Goal: Find specific page/section: Find specific page/section

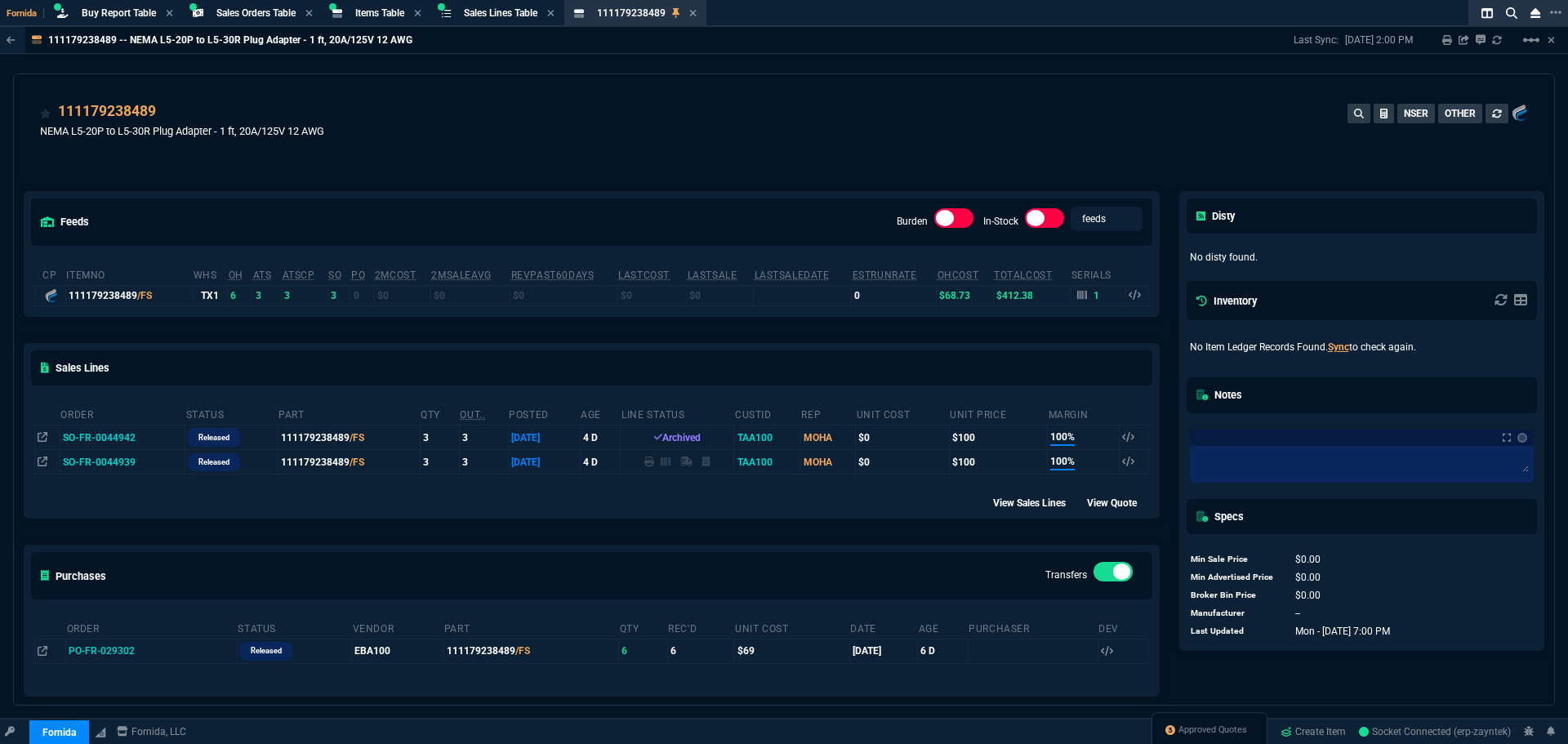
select select "9: OCAM"
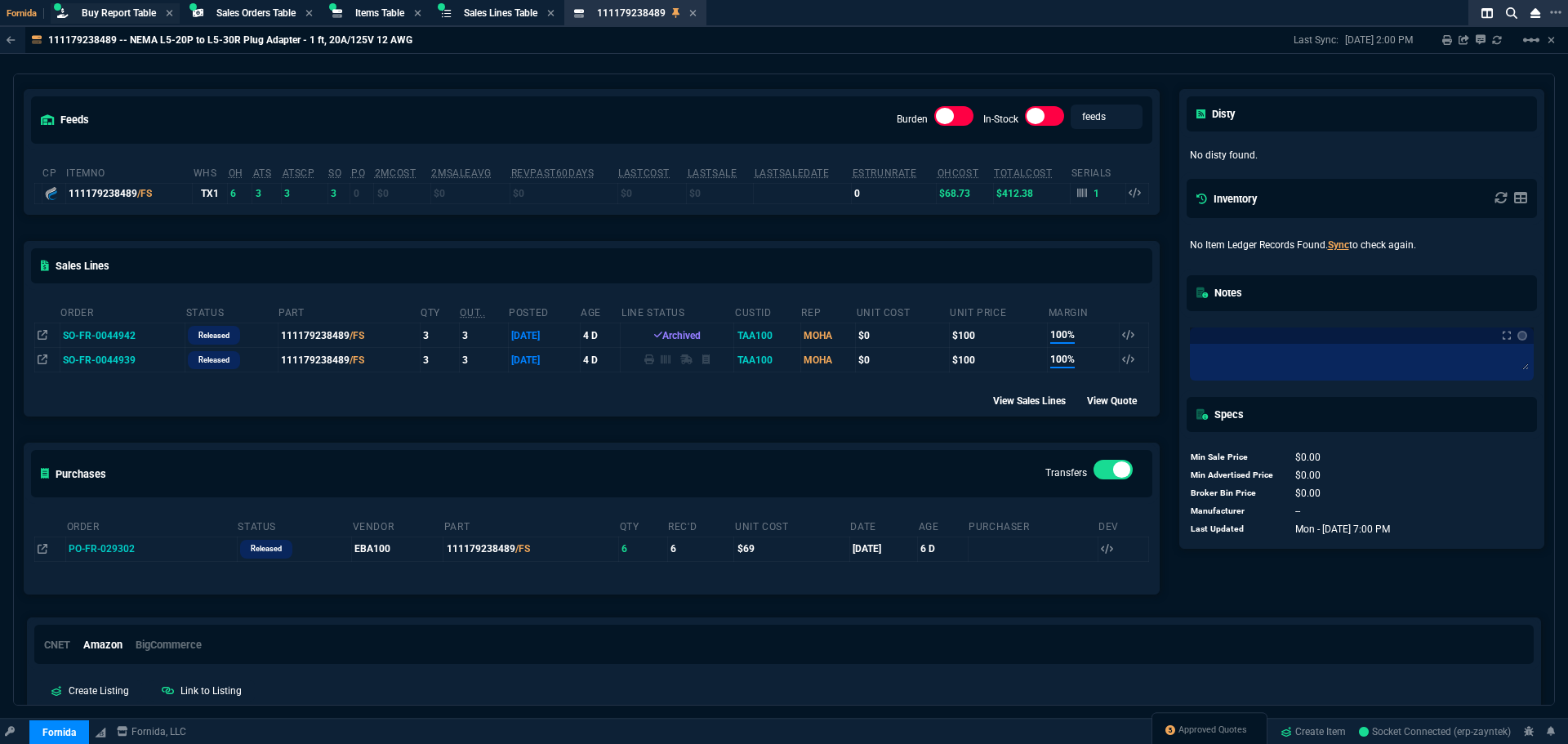
click at [120, 11] on span "Buy Report Table" at bounding box center [118, 13] width 74 height 12
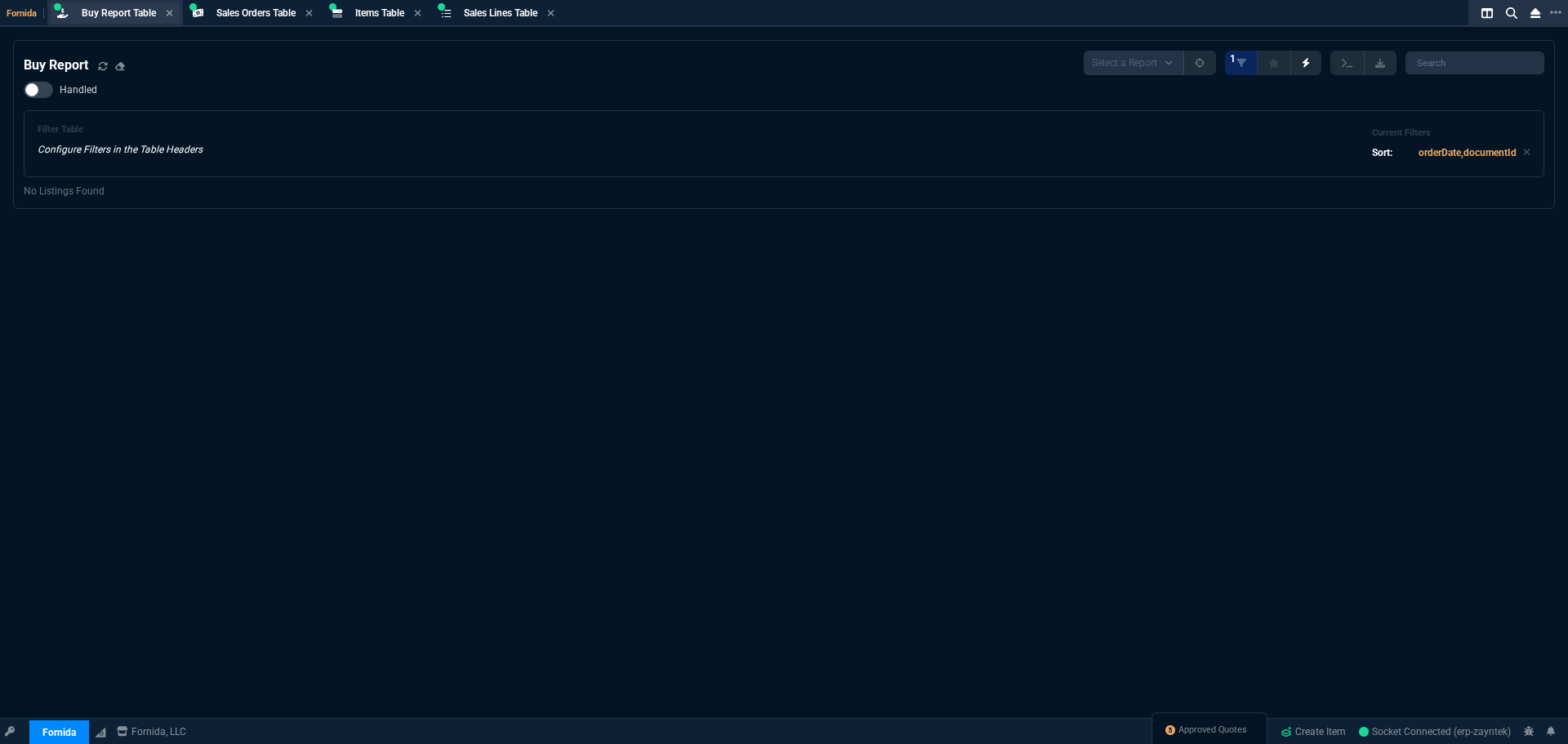
click at [115, 7] on div "Buy Report Table Buy Report" at bounding box center [118, 13] width 74 height 13
click at [30, 12] on span "Fornida" at bounding box center [25, 13] width 37 height 11
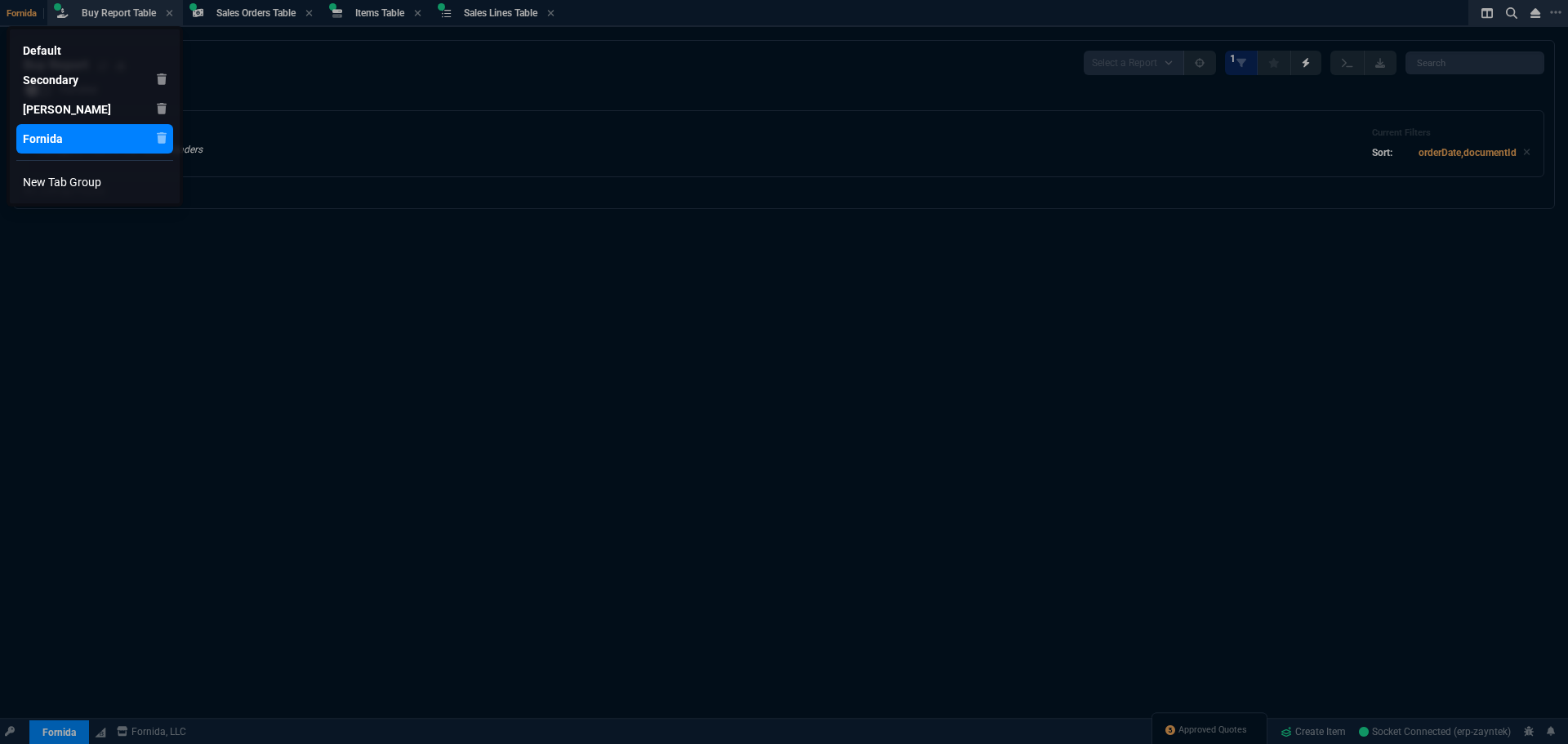
click at [52, 136] on div "Fornida" at bounding box center [43, 138] width 40 height 16
click at [51, 137] on div "Fornida" at bounding box center [43, 138] width 40 height 16
click at [417, 111] on div at bounding box center [784, 372] width 1568 height 744
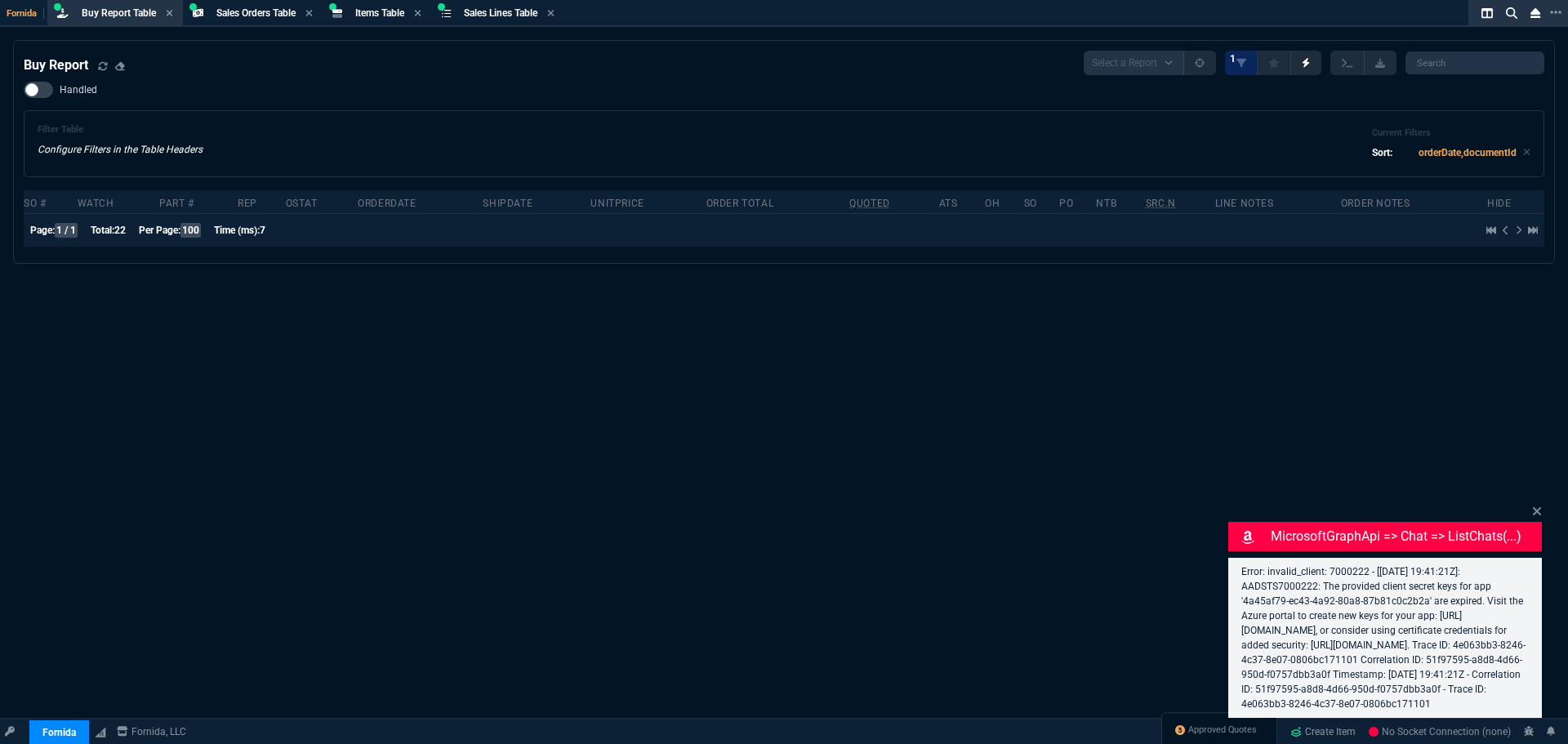
select select "9: OCAM"
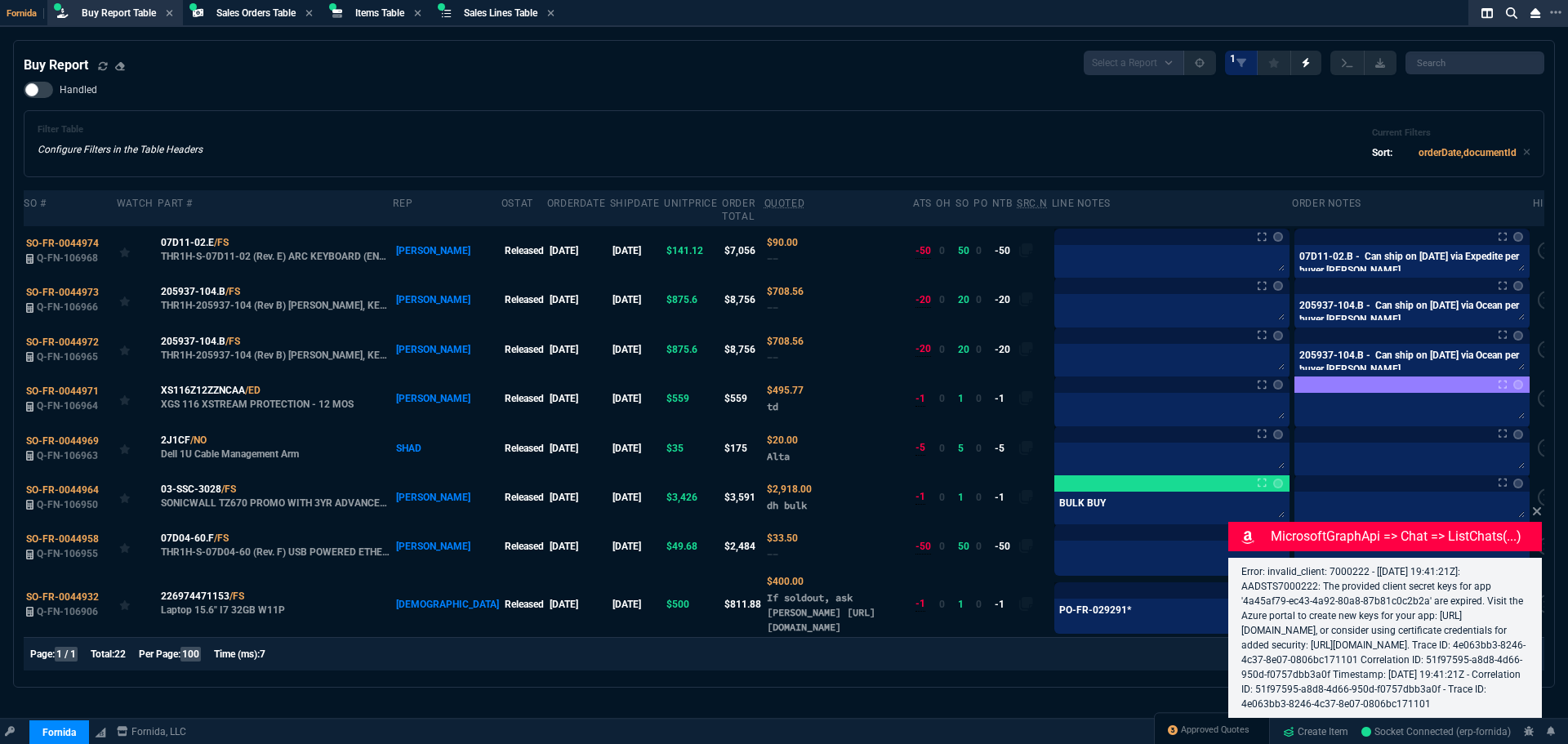
click at [306, 62] on div "Buy Report Select a Report Not Purchased 1" at bounding box center [784, 63] width 1521 height 25
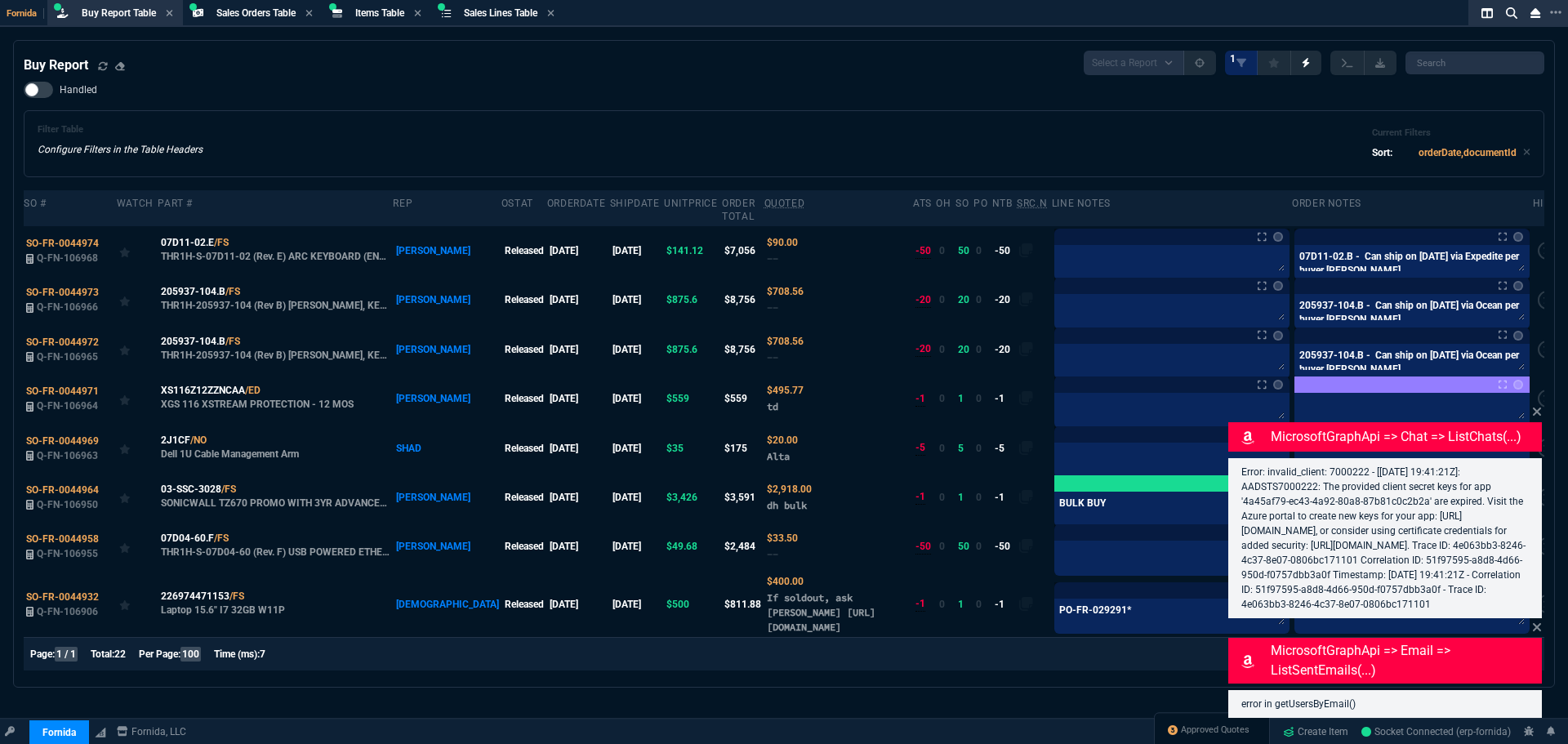
click at [538, 115] on div "Filter Table Configure Filters in the Table Headers Current Filters Sort: order…" at bounding box center [784, 144] width 1521 height 67
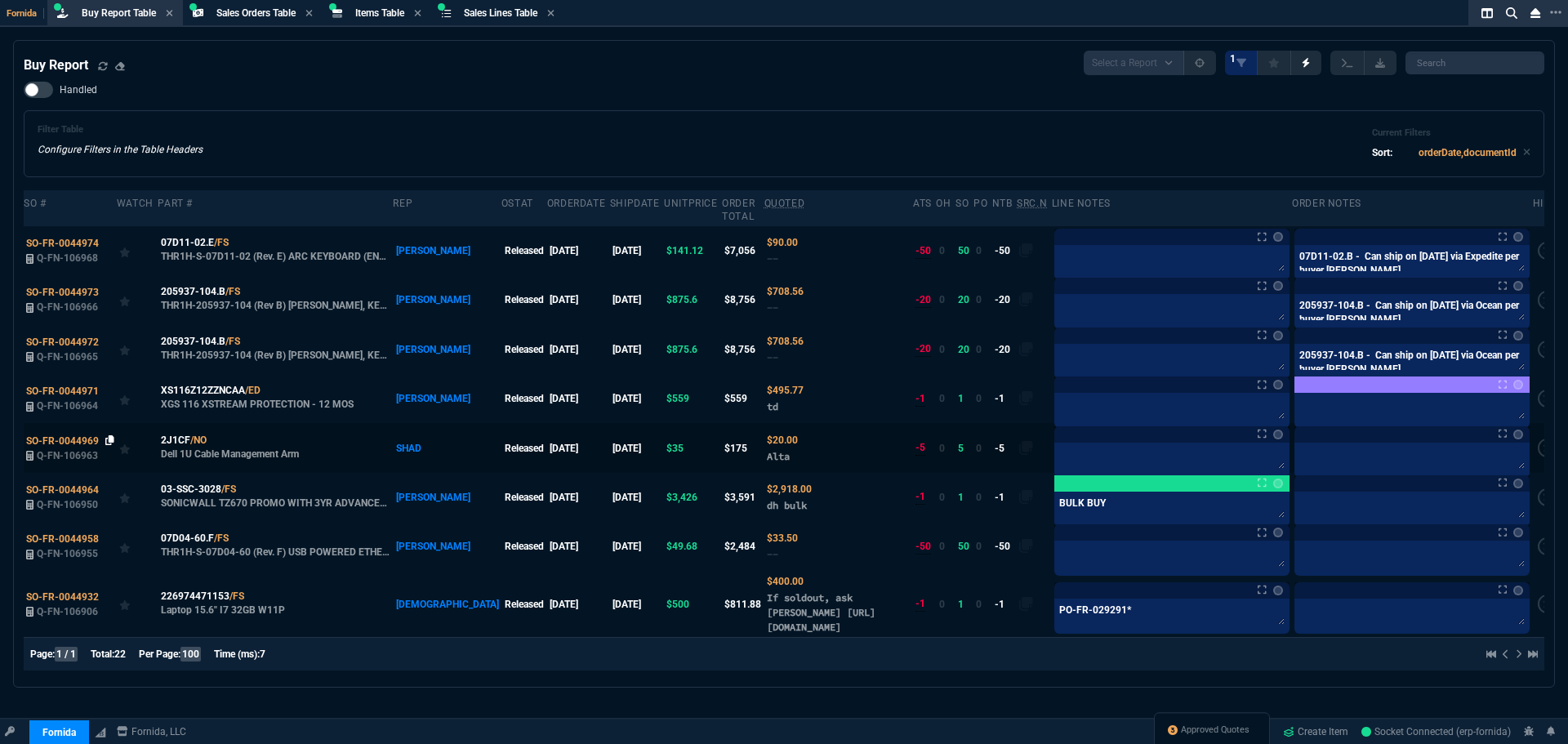
click at [106, 435] on icon at bounding box center [110, 440] width 9 height 10
drag, startPoint x: 216, startPoint y: 428, endPoint x: 216, endPoint y: 409, distance: 19.0
click at [221, 434] on icon at bounding box center [217, 439] width 9 height 10
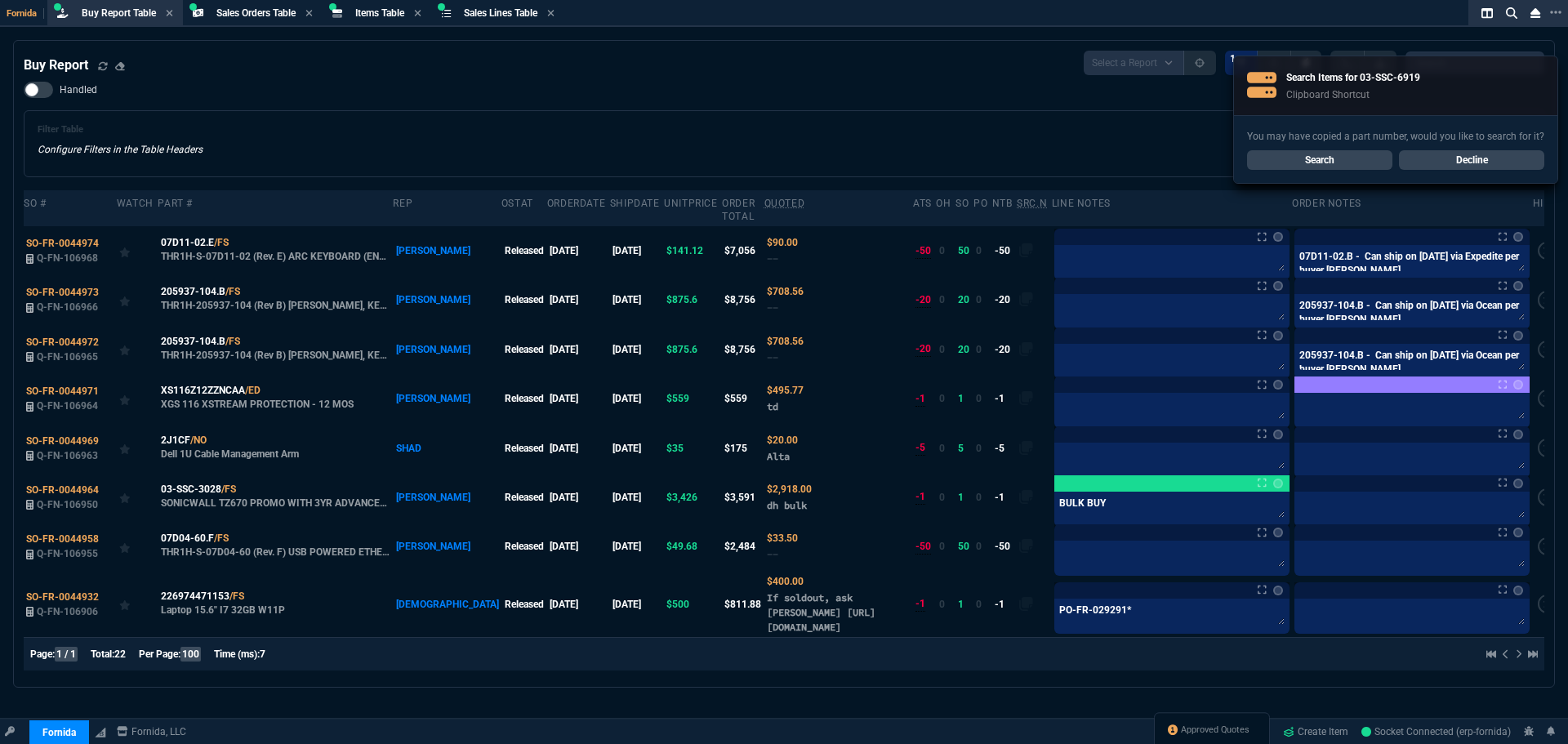
click at [1330, 157] on link "Search" at bounding box center [1319, 160] width 145 height 19
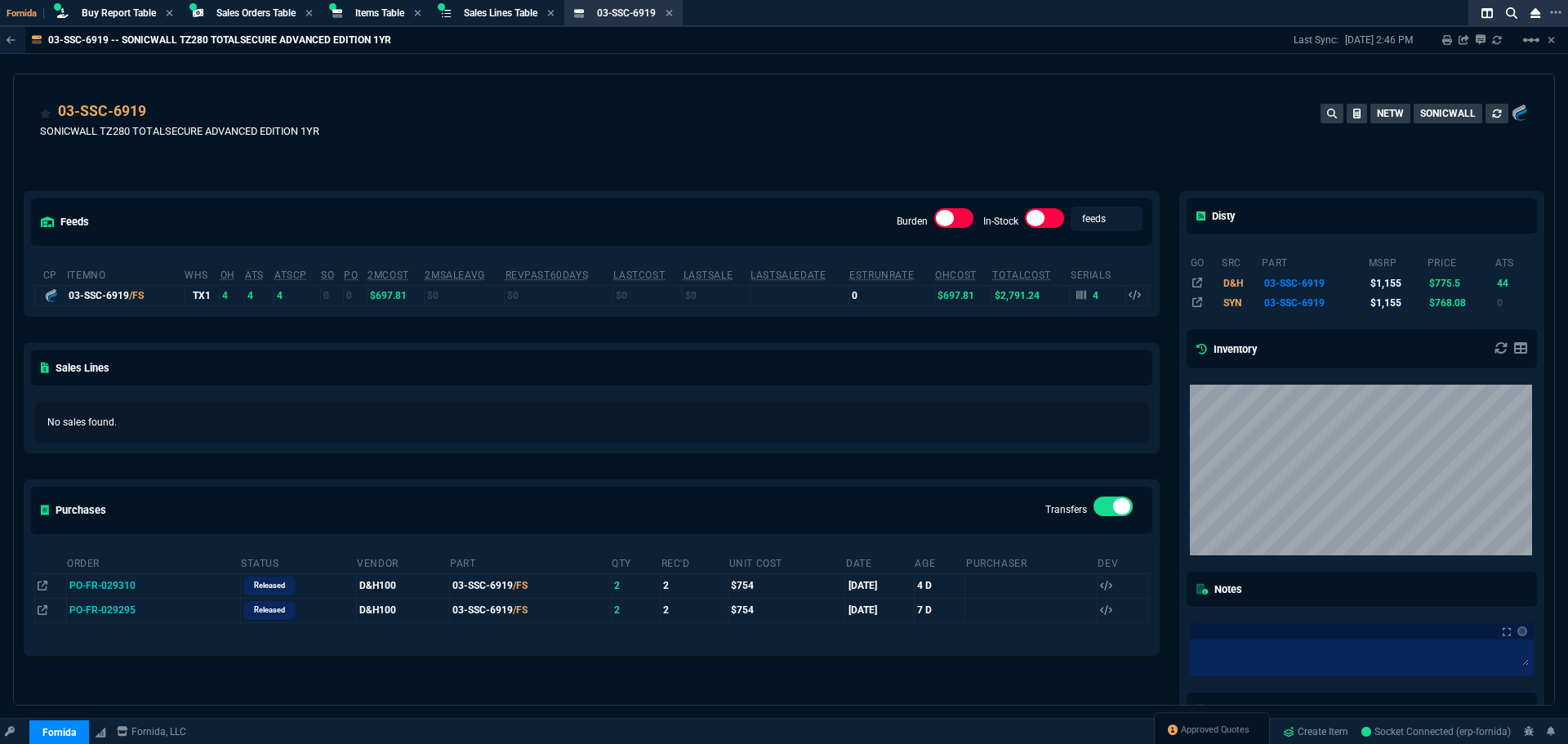
click at [706, 144] on div "03-SSC-6919 SONICWALL TZ280 TOTALSECURE ADVANCED EDITION 1YR NETW SONICWALL" at bounding box center [784, 130] width 1488 height 58
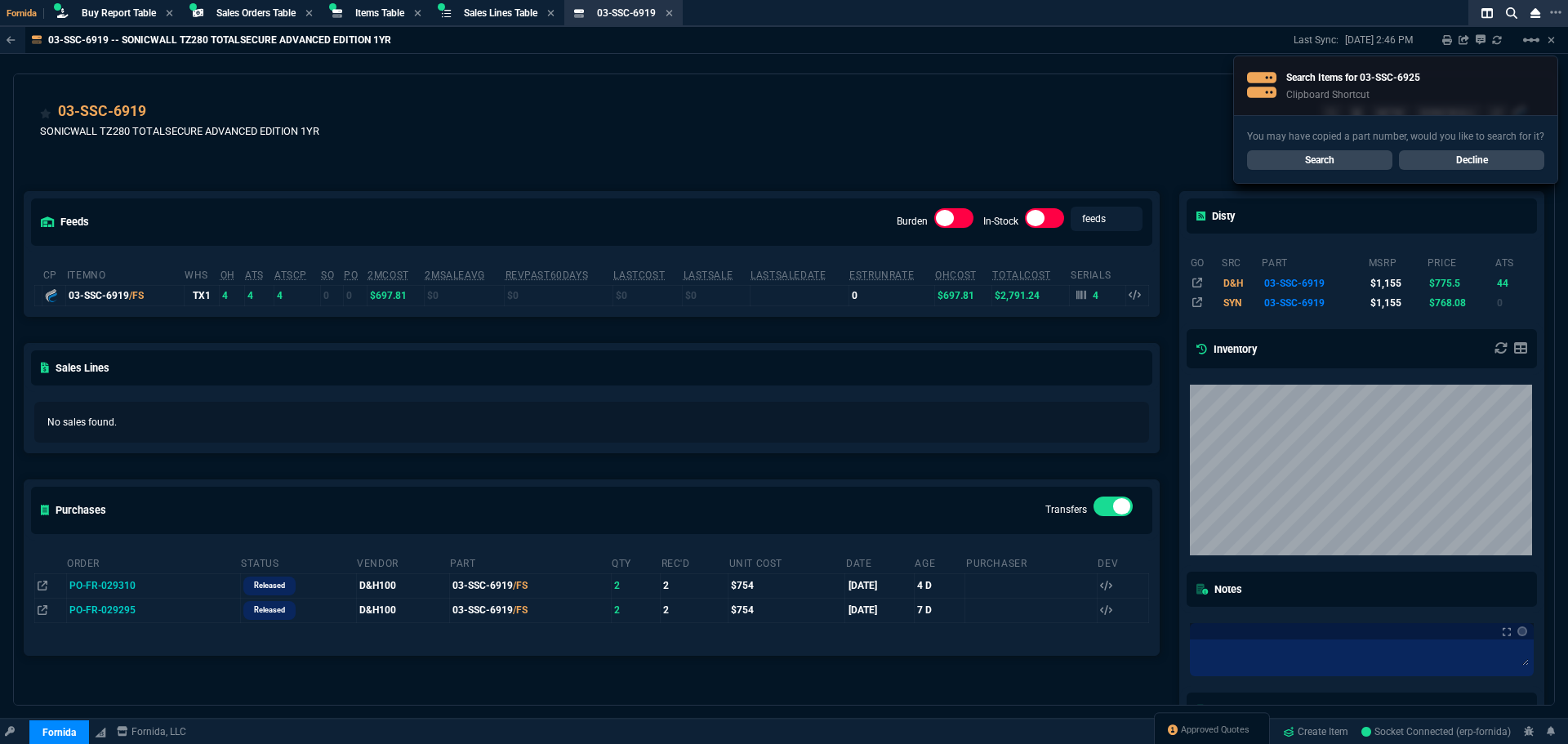
click at [1309, 170] on div "You may have copied a part number, would you like to search for it? Search Decl…" at bounding box center [1396, 149] width 324 height 68
click at [1311, 162] on link "Search" at bounding box center [1319, 160] width 145 height 19
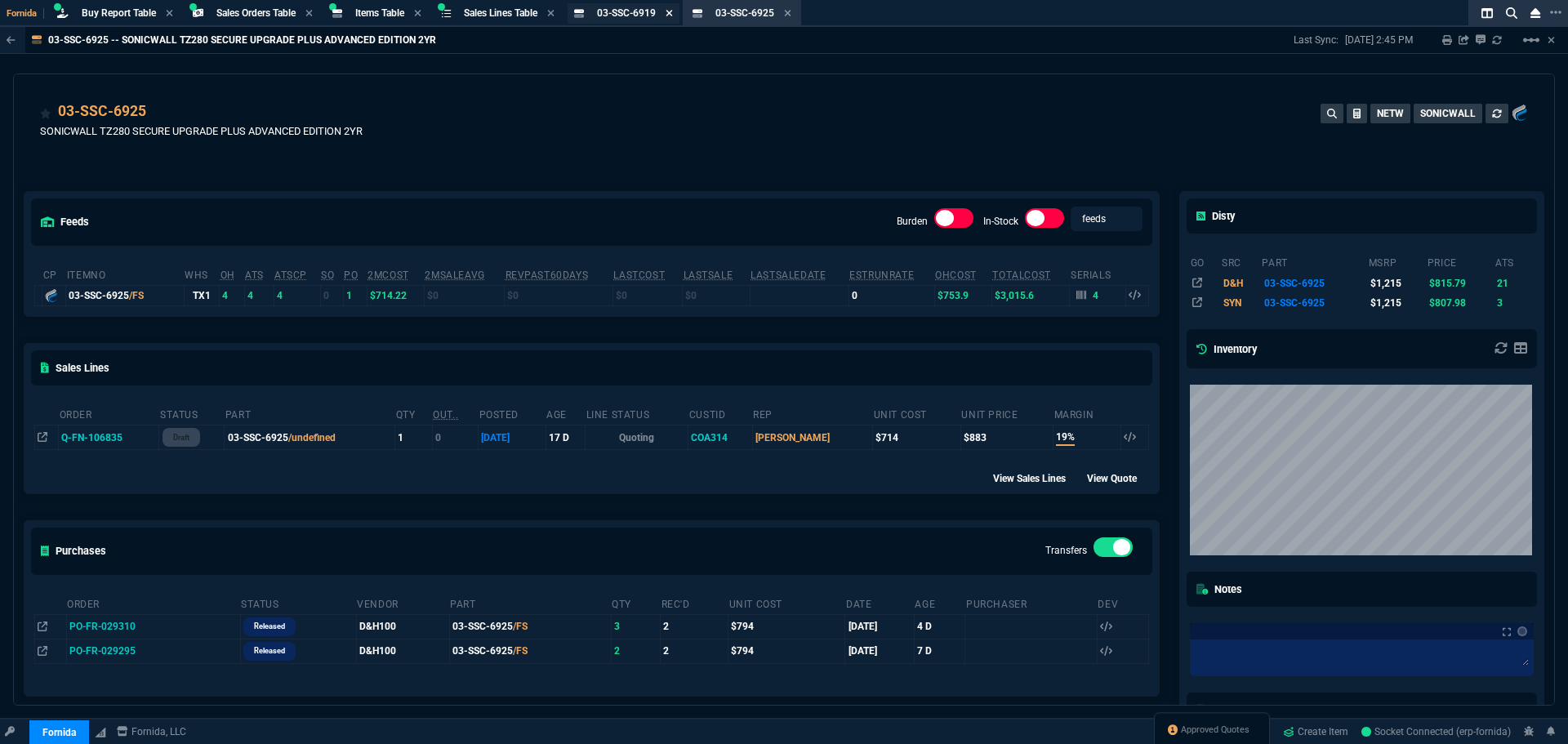
click at [674, 15] on icon at bounding box center [670, 13] width 8 height 10
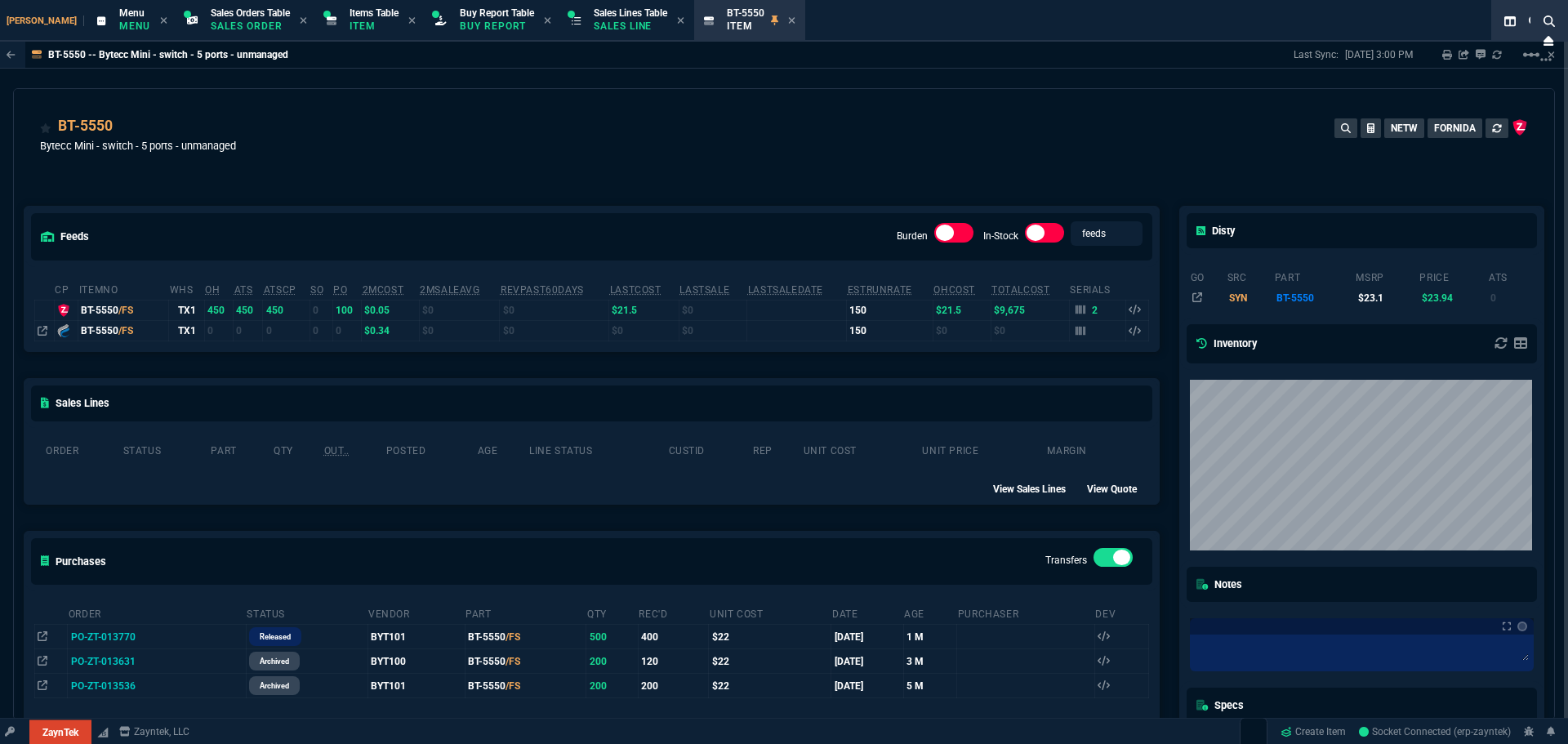
select select "9: OCAM"
click at [350, 19] on p "Item" at bounding box center [374, 26] width 49 height 13
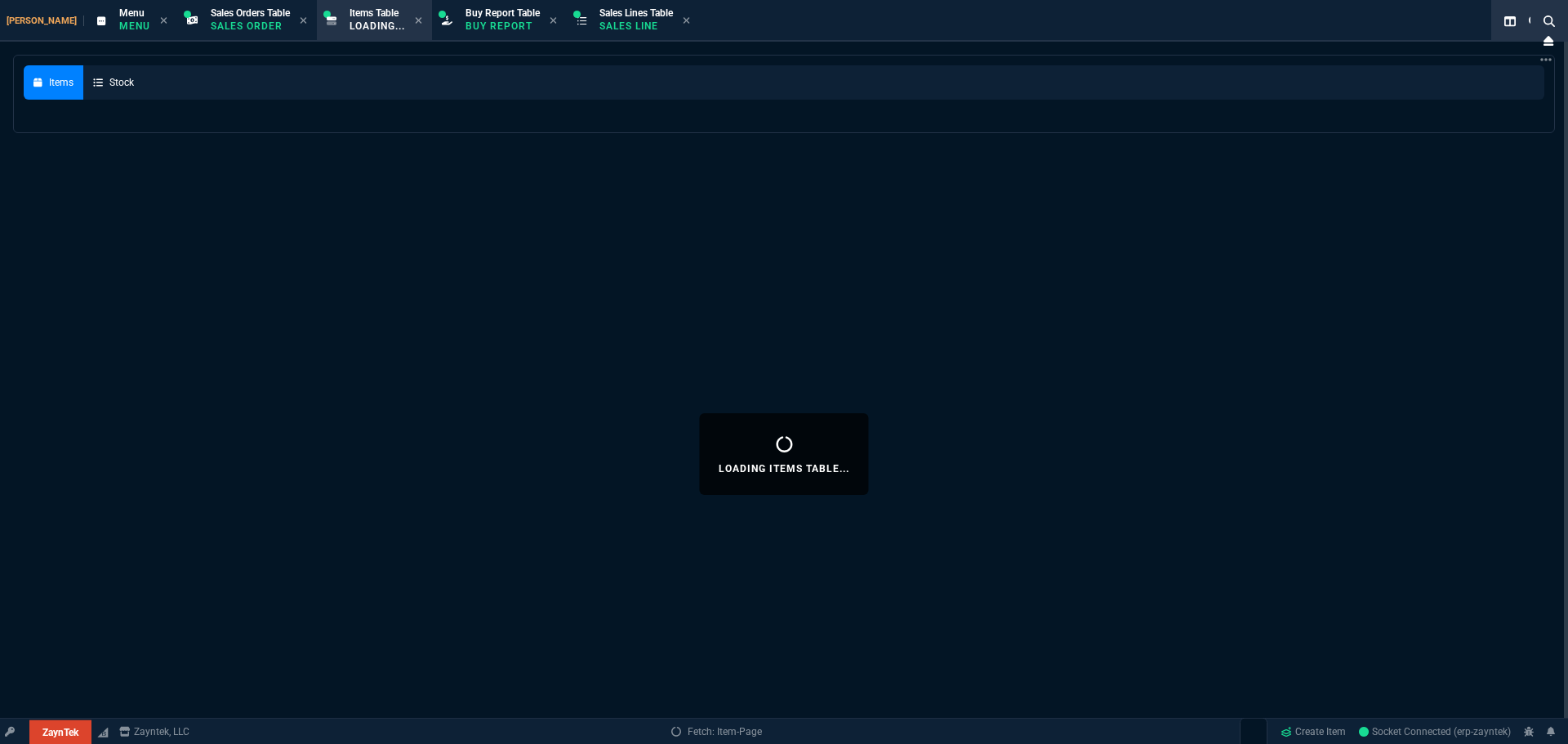
select select
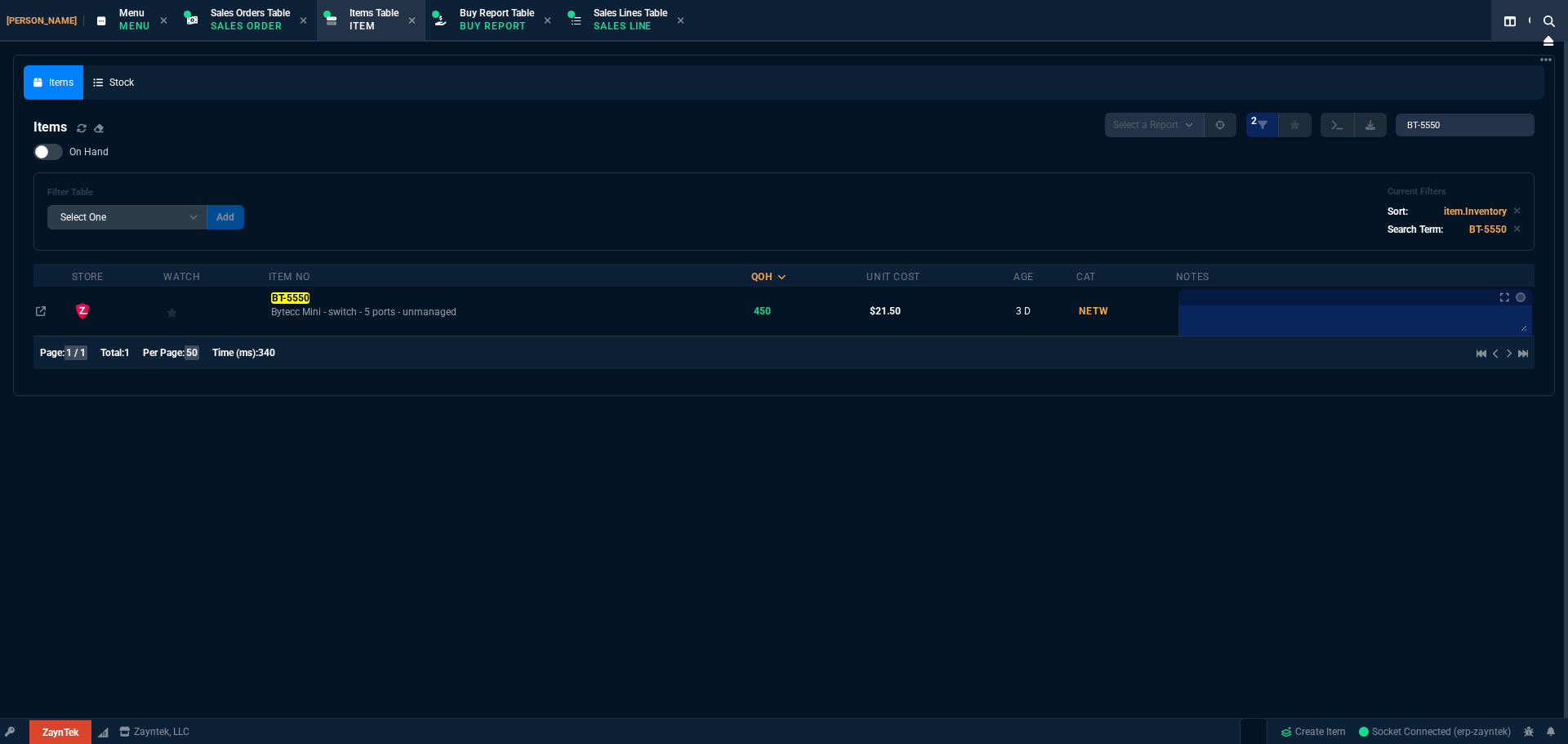
drag, startPoint x: 1468, startPoint y: 139, endPoint x: 1174, endPoint y: 94, distance: 297.4
click at [1174, 94] on div "Items Stock Items Select a Report NEW QUERY 2 BT-5550 On Hand Filter Table Sele…" at bounding box center [784, 225] width 1521 height 320
click at [1449, 114] on input "BT-5550" at bounding box center [1465, 125] width 139 height 23
click at [1454, 121] on input "BT-5550" at bounding box center [1465, 125] width 139 height 23
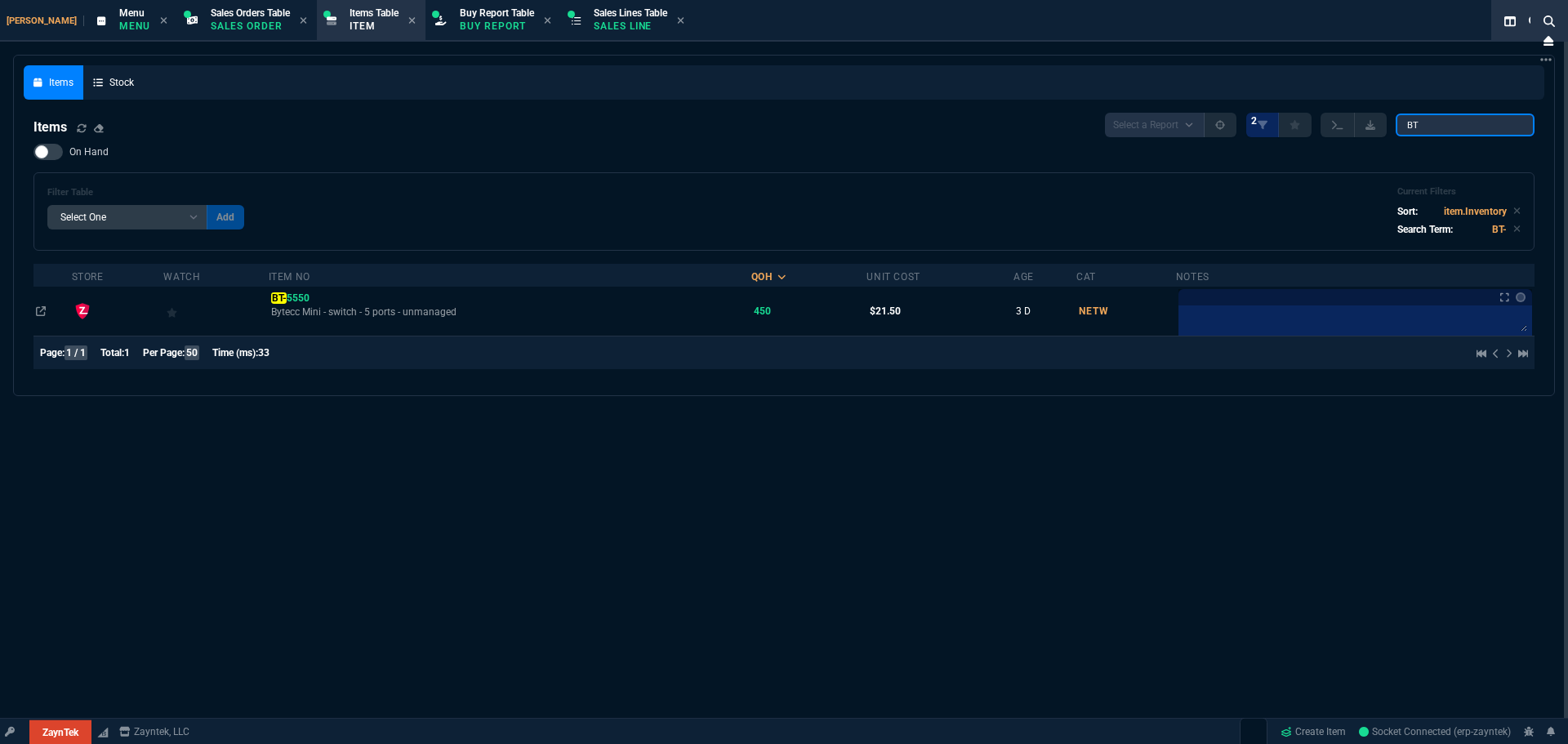
type input "B"
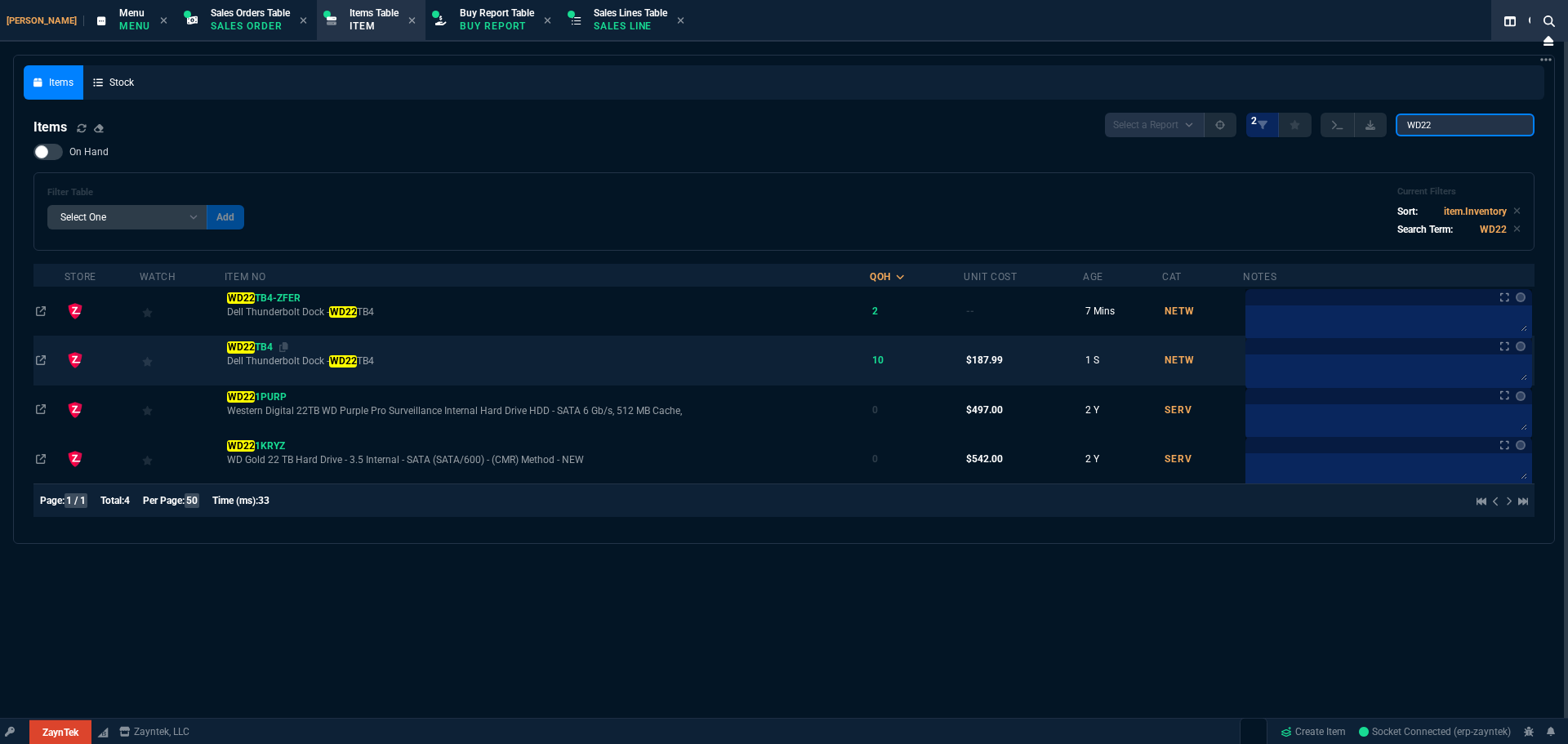
type input "WD22"
click at [255, 350] on mark "WD22" at bounding box center [240, 347] width 28 height 12
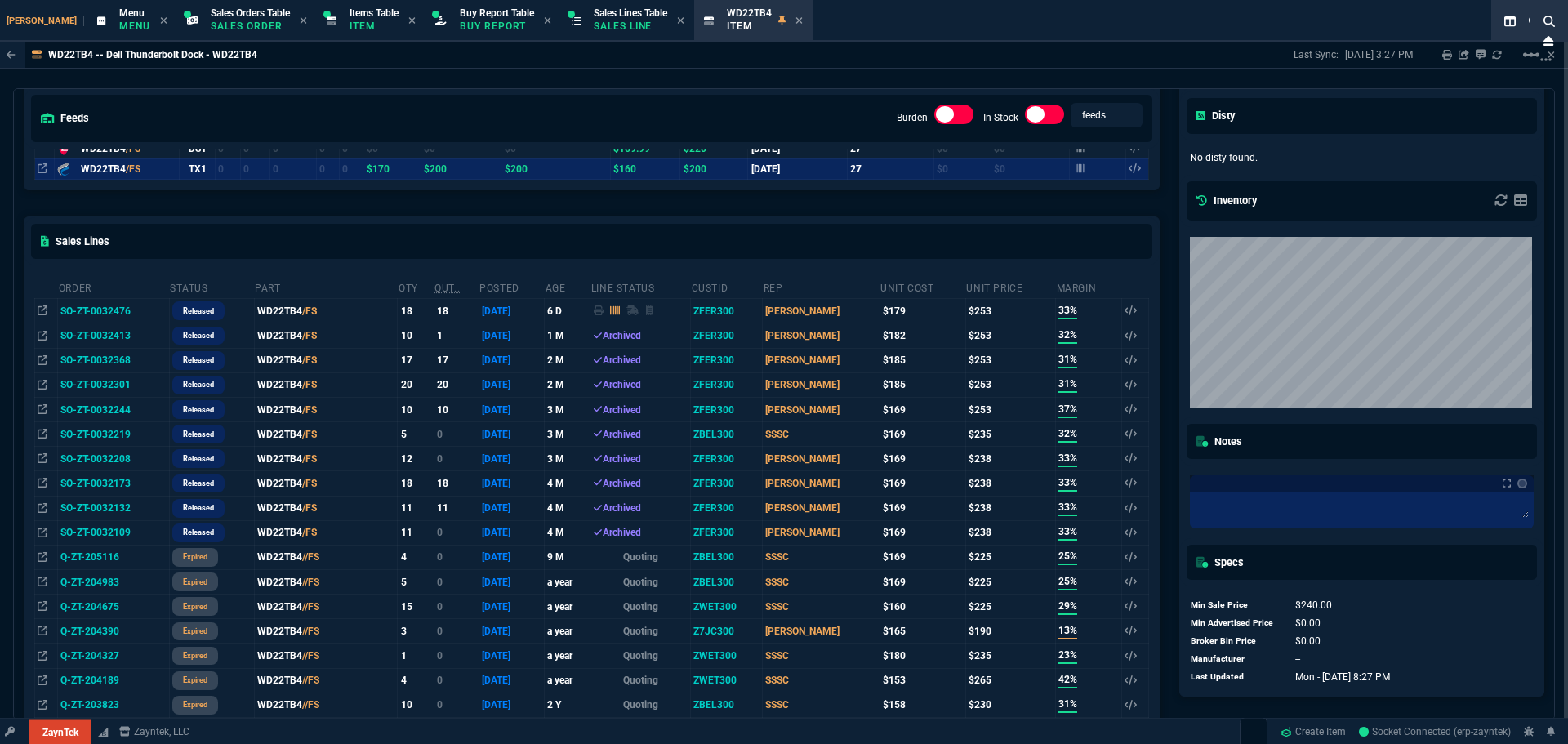
scroll to position [552, 0]
